Goal: Information Seeking & Learning: Learn about a topic

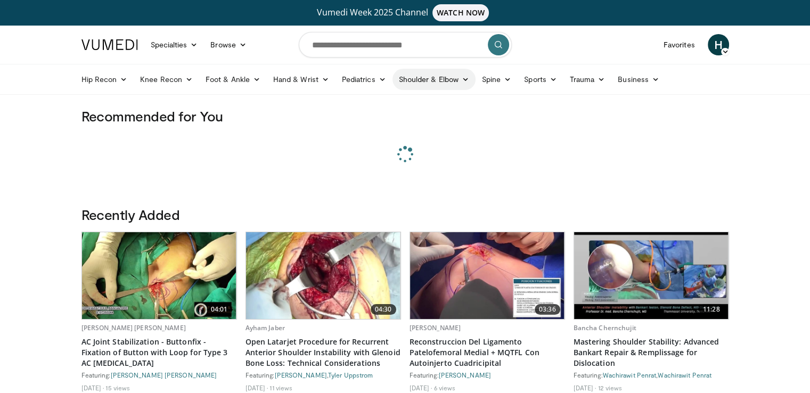
click at [403, 77] on link "Shoulder & Elbow" at bounding box center [434, 79] width 83 height 21
click at [403, 123] on link "Shoulder" at bounding box center [411, 121] width 127 height 17
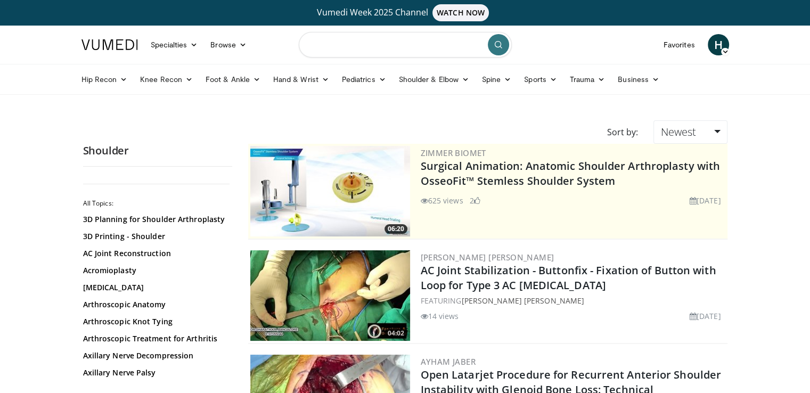
click at [373, 46] on input "Search topics, interventions" at bounding box center [405, 45] width 213 height 26
type input "**********"
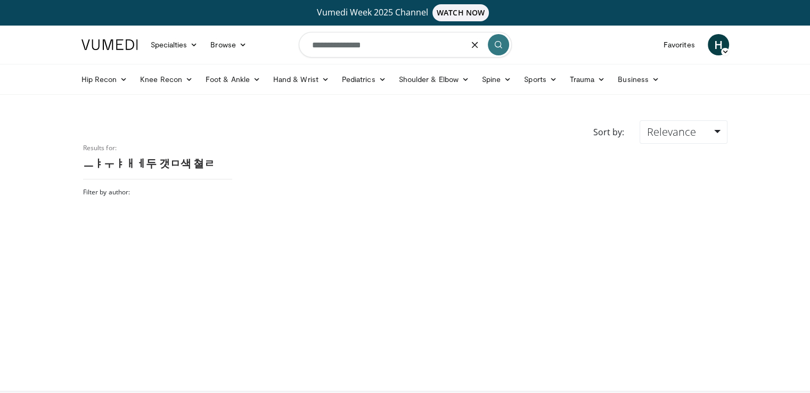
click at [420, 47] on input "**********" at bounding box center [405, 45] width 213 height 26
drag, startPoint x: 0, startPoint y: 0, endPoint x: 286, endPoint y: 47, distance: 289.4
click at [286, 47] on nav "Specialties Adult & Family Medicine Allergy, Asthma, Immunology Anesthesiology …" at bounding box center [405, 45] width 661 height 38
type input "**********"
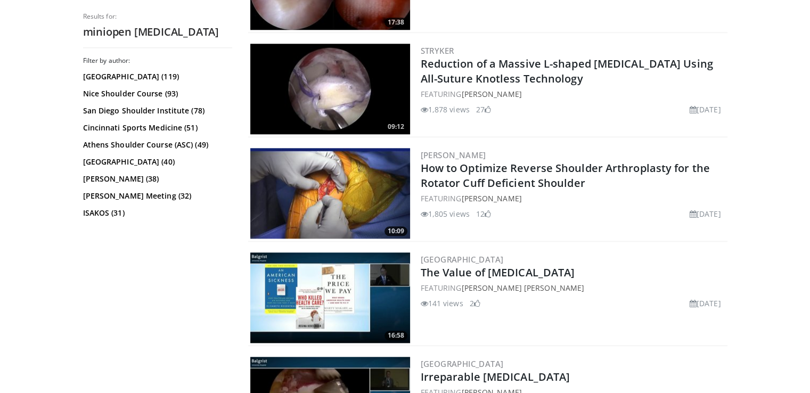
scroll to position [1066, 0]
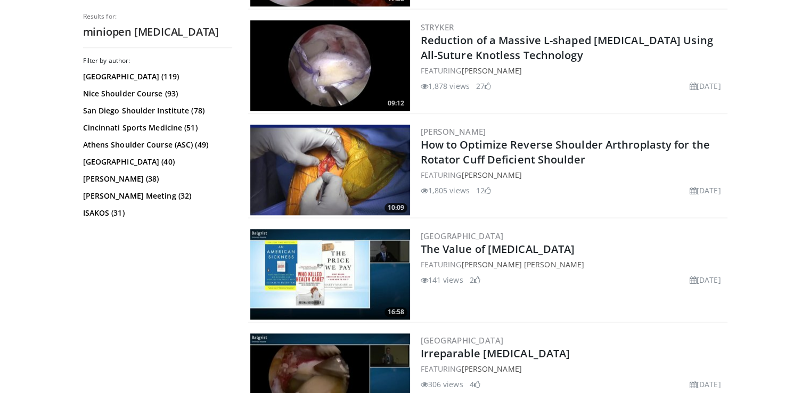
click at [574, 83] on div "1,878 views May 28, 2025 27" at bounding box center [573, 85] width 305 height 11
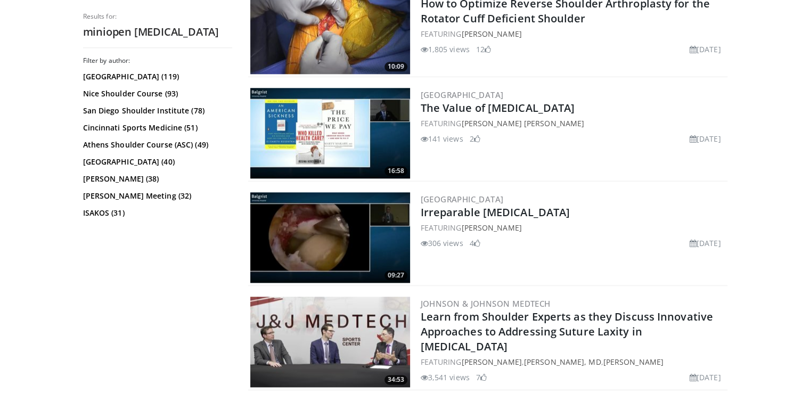
scroll to position [1225, 0]
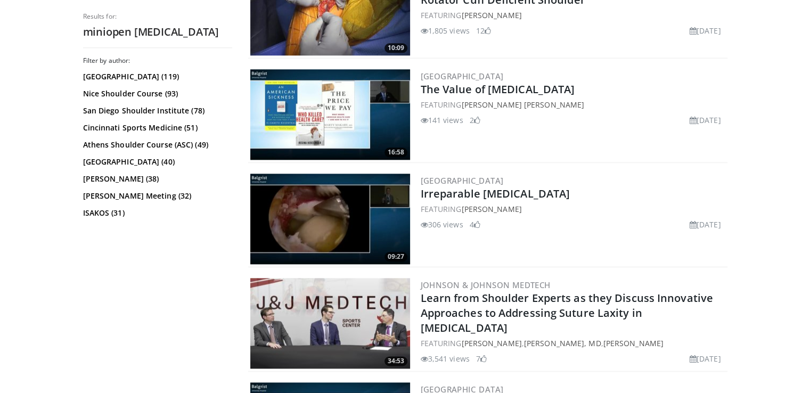
click at [581, 138] on div "Balgrist University Hospital The Value of Rotator Cuff Repair FEATURING Jon J.P…" at bounding box center [573, 114] width 305 height 91
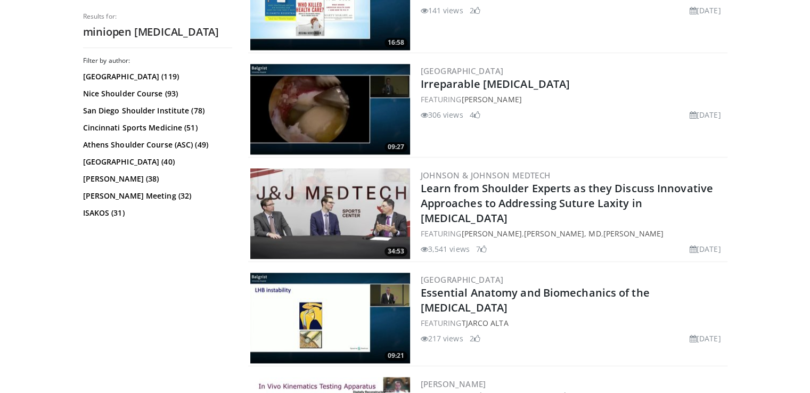
scroll to position [1385, 0]
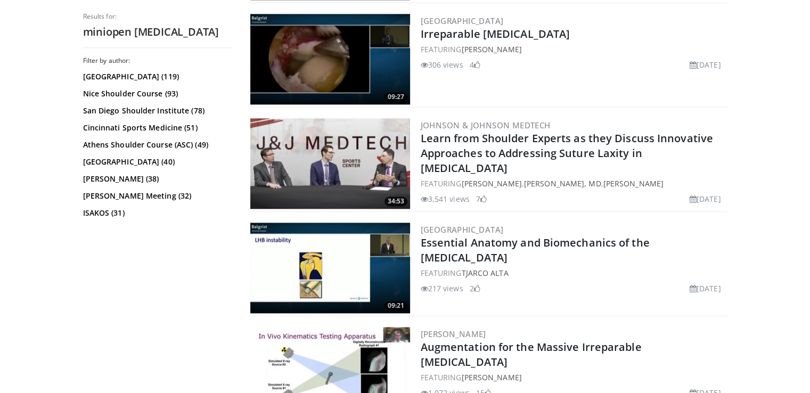
click at [774, 158] on body "Vumedi Week 2025 Channel WATCH NOW Specialties Adult & Family Medicine Allergy,…" at bounding box center [405, 164] width 810 height 3098
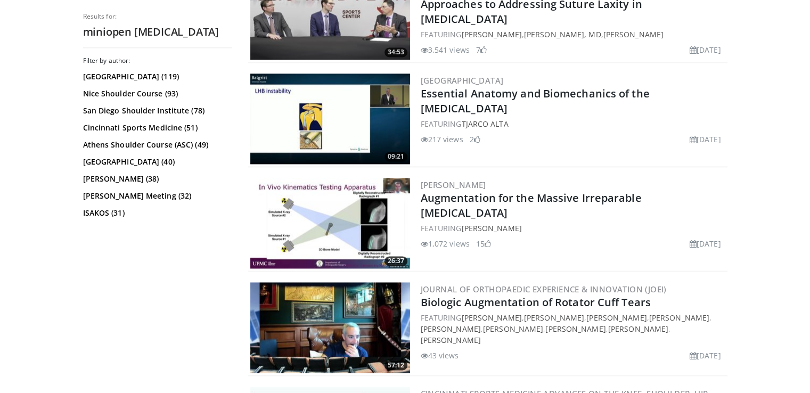
scroll to position [1545, 0]
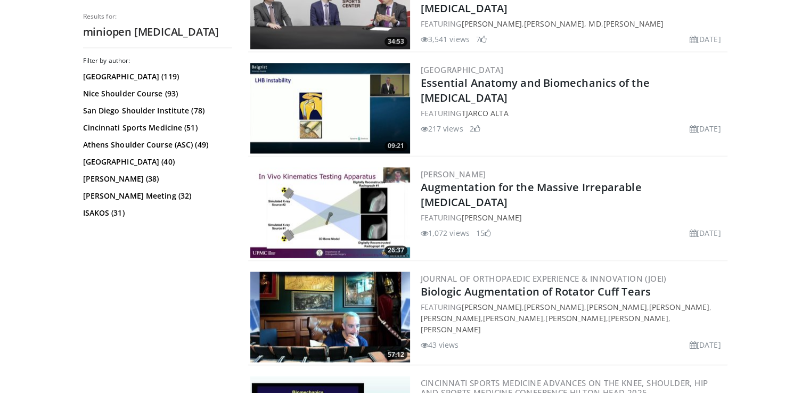
click at [757, 182] on body "Vumedi Week 2025 Channel WATCH NOW Specialties Adult & Family Medicine Allergy,…" at bounding box center [405, 4] width 810 height 3098
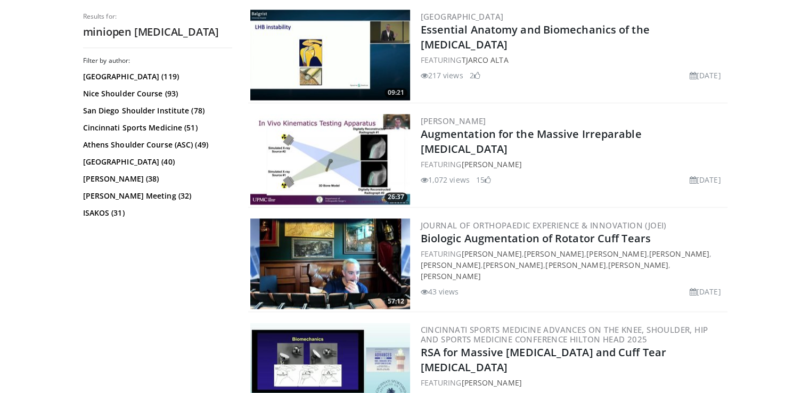
scroll to position [1652, 0]
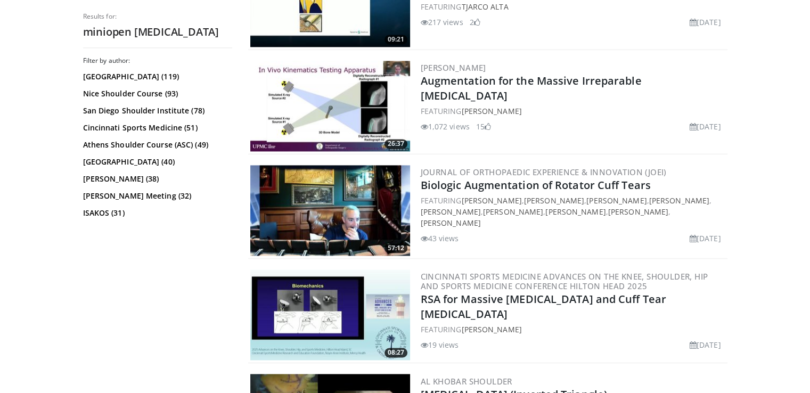
click at [615, 117] on div "1,072 views May 14, 2025 15" at bounding box center [573, 124] width 305 height 15
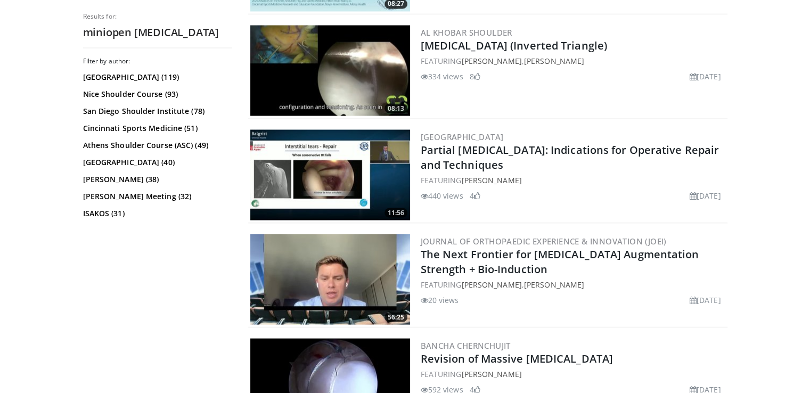
scroll to position [2025, 0]
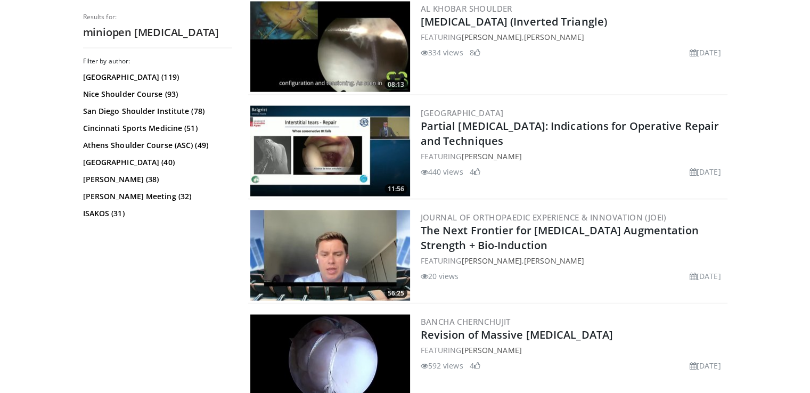
click at [610, 161] on div "440 views April 23, 2025 4" at bounding box center [573, 168] width 305 height 15
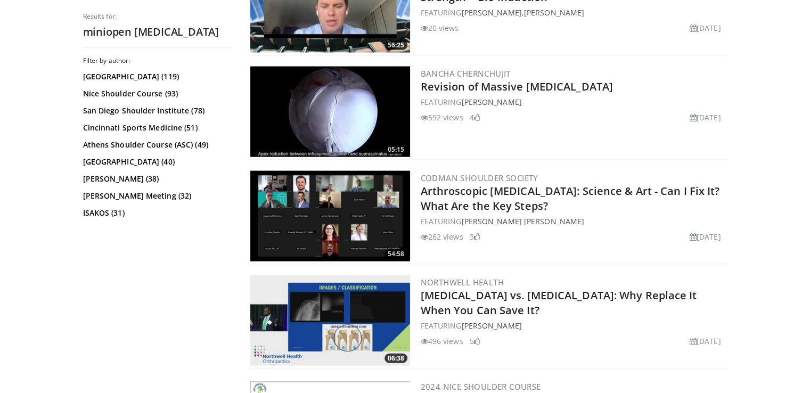
scroll to position [2291, 0]
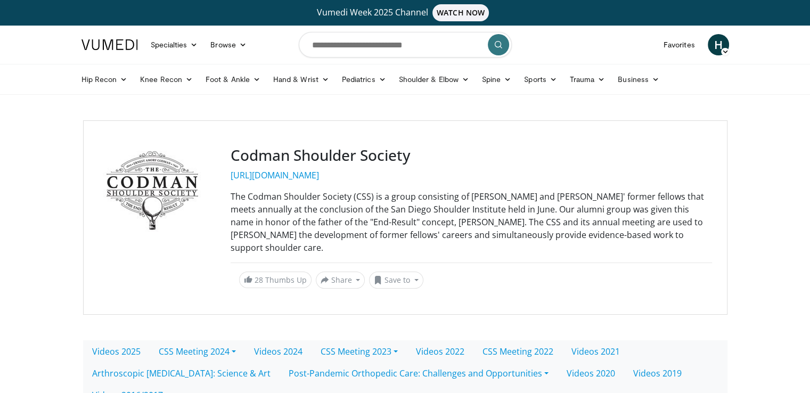
click at [472, 159] on h3 "Codman Shoulder Society" at bounding box center [472, 156] width 482 height 18
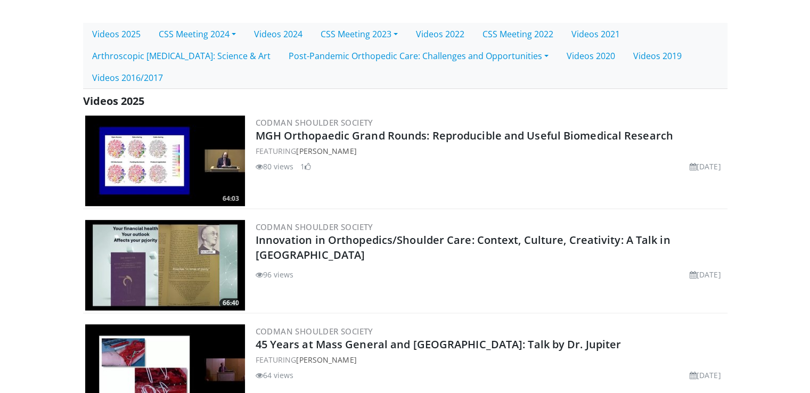
scroll to position [320, 0]
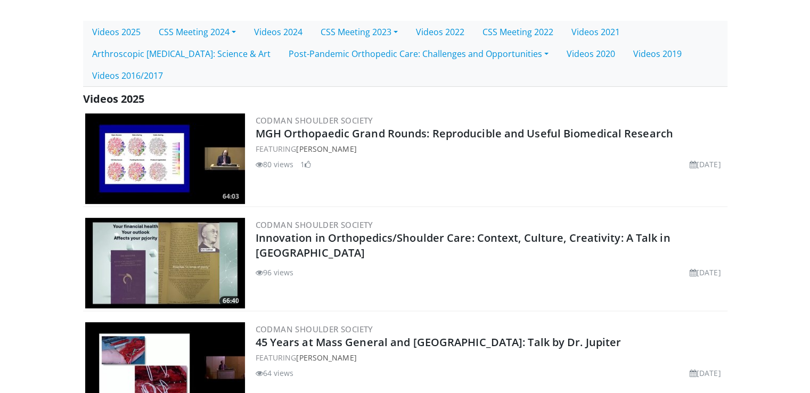
click at [472, 163] on div "80 views April 2, 2025 1" at bounding box center [491, 164] width 470 height 11
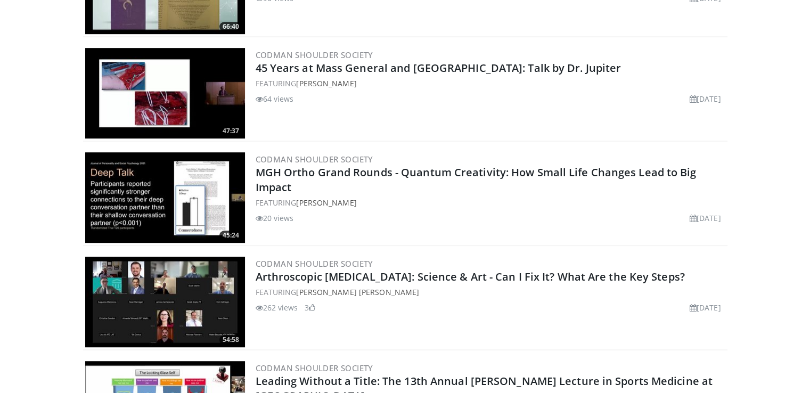
scroll to position [639, 0]
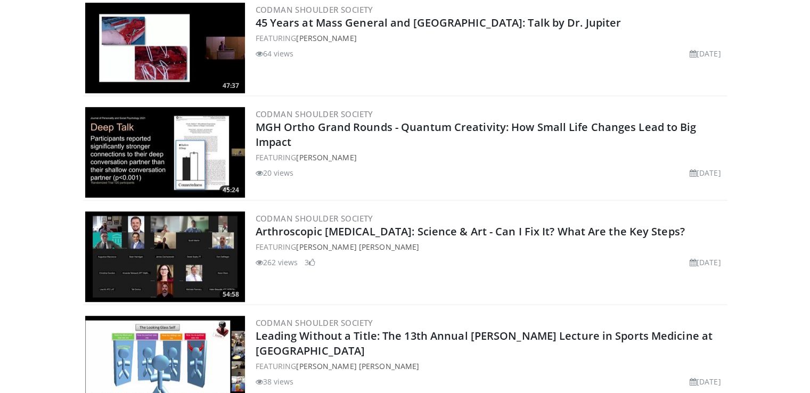
click at [425, 61] on div "Codman Shoulder Society 45 Years at Mass General and Harvard: Talk by Dr. Jupit…" at bounding box center [491, 48] width 470 height 91
click at [418, 157] on div "FEATURING Mohit Bhandari" at bounding box center [491, 157] width 470 height 11
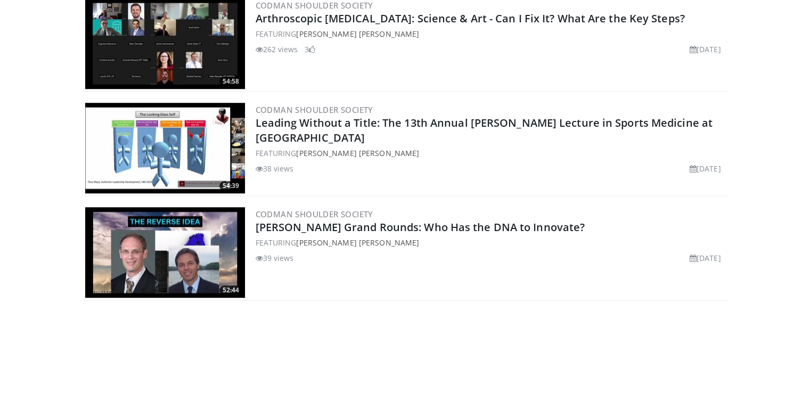
scroll to position [906, 0]
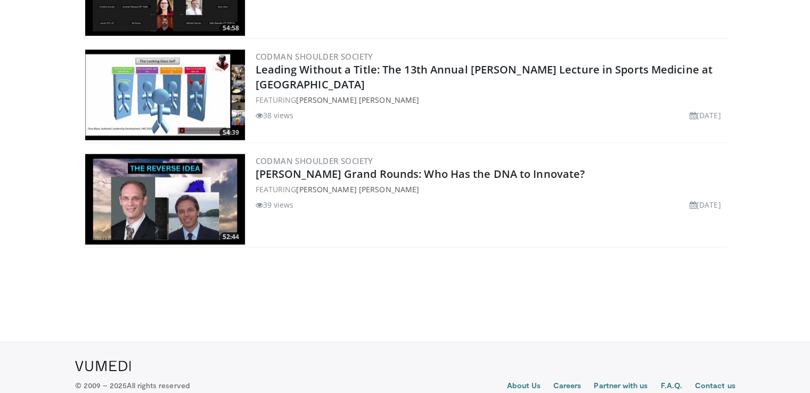
click at [425, 216] on div "Codman Shoulder Society Emory Ortho Grand Rounds: Who Has the DNA to Innovate? …" at bounding box center [491, 199] width 470 height 91
click at [438, 212] on div "Codman Shoulder Society Emory Ortho Grand Rounds: Who Has the DNA to Innovate? …" at bounding box center [491, 199] width 470 height 91
